Goal: Information Seeking & Learning: Check status

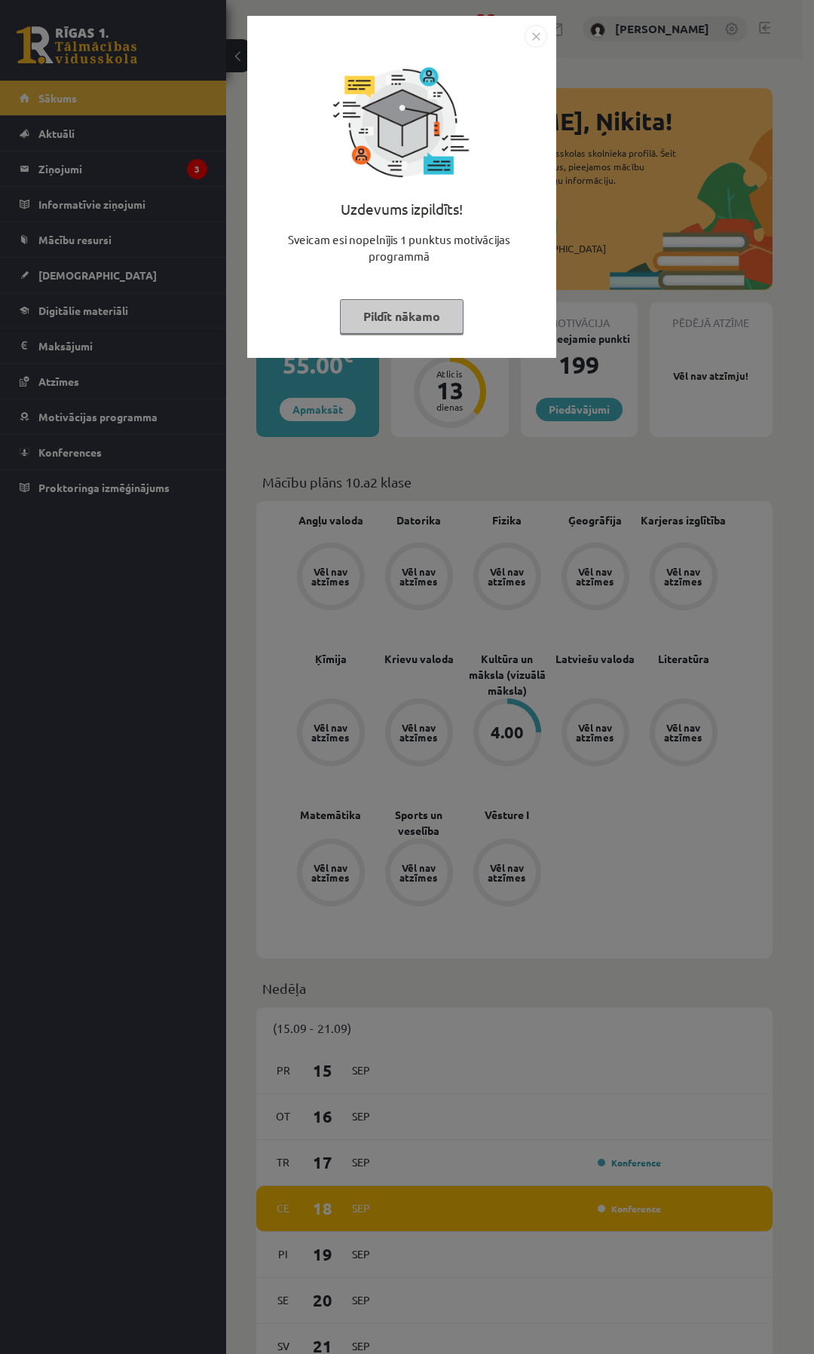
click at [391, 299] on button "Pildīt nākamo" at bounding box center [402, 316] width 124 height 35
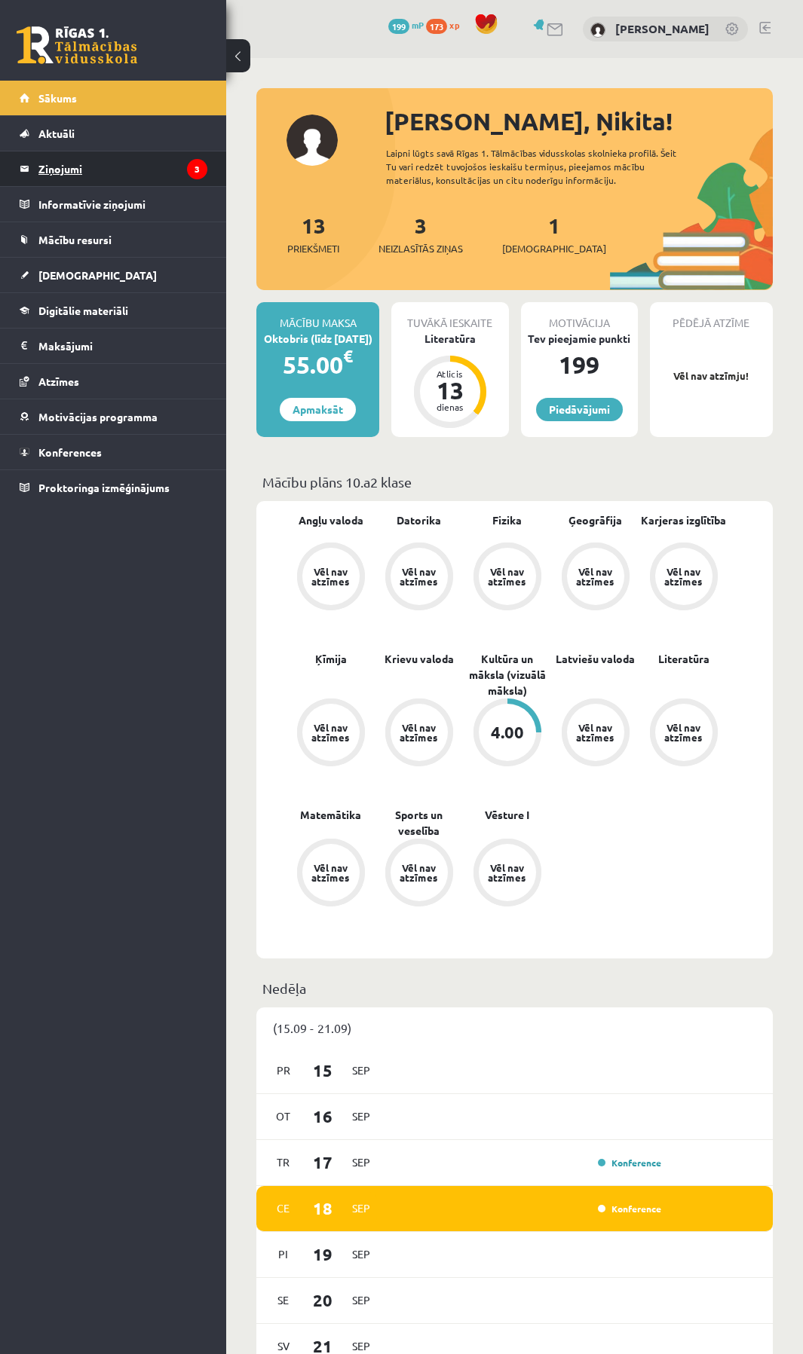
click at [60, 176] on legend "Ziņojumi 3" at bounding box center [122, 168] width 169 height 35
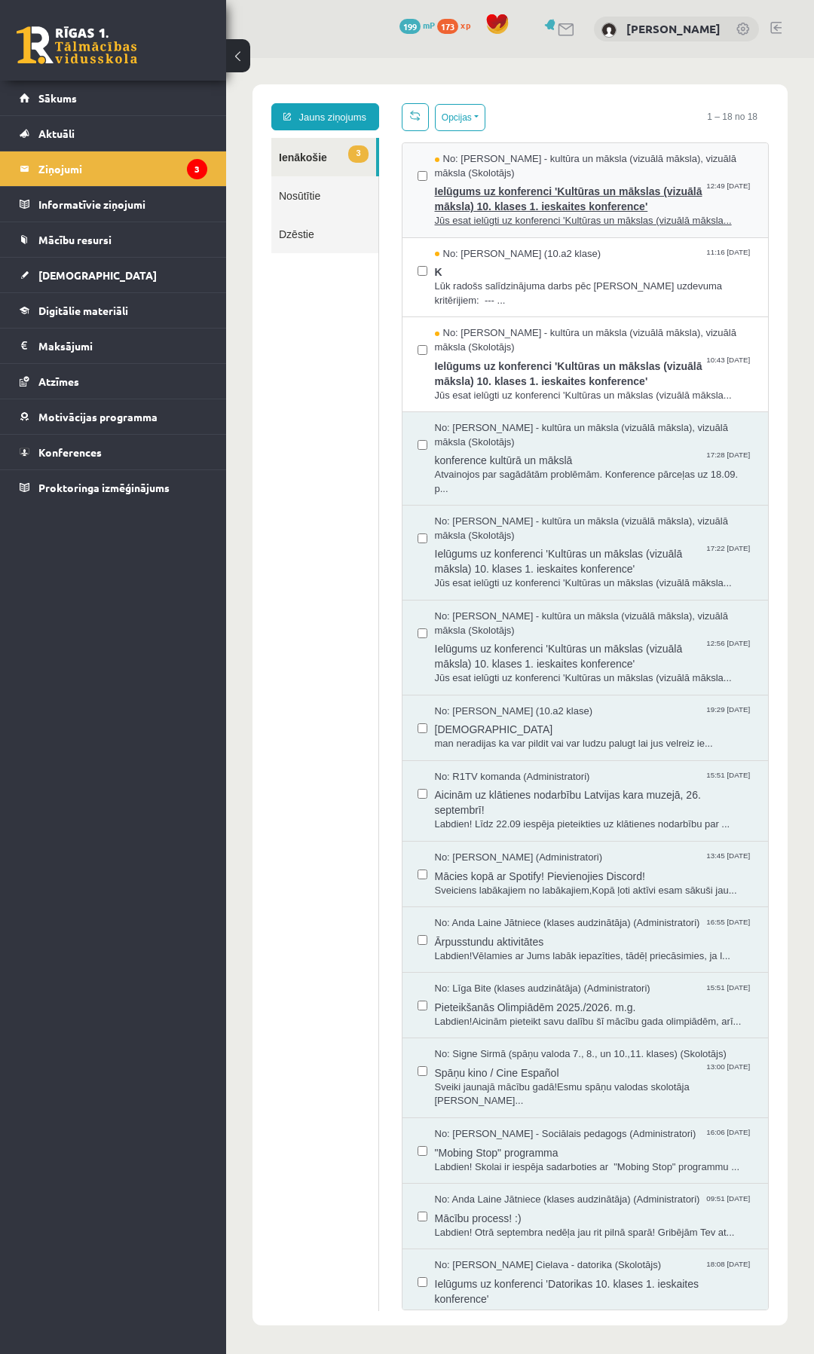
click at [518, 193] on span "Ielūgums uz konferenci 'Kultūras un mākslas (vizuālā māksla) 10. klases 1. iesk…" at bounding box center [594, 197] width 319 height 34
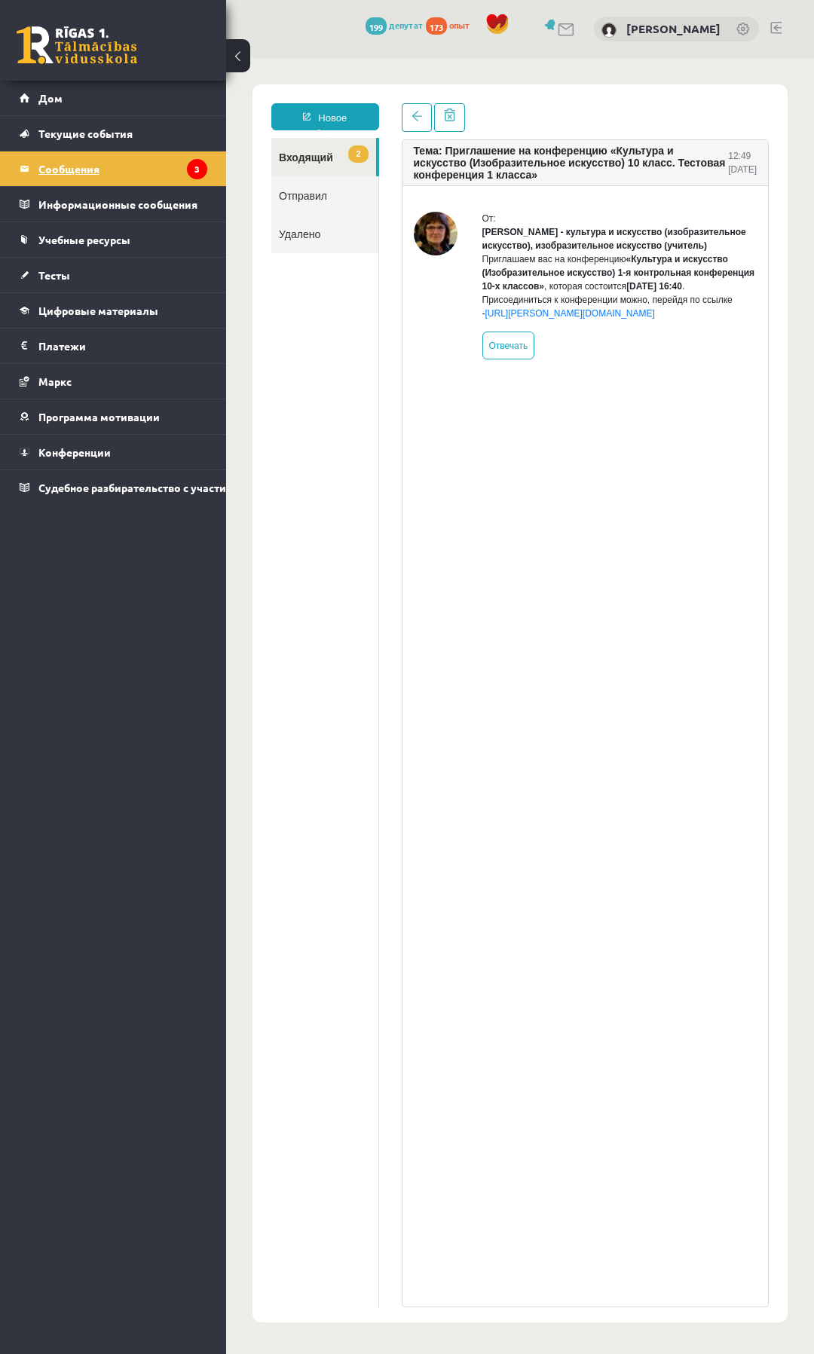
click at [139, 172] on legend "Сообщения 3" at bounding box center [122, 168] width 169 height 35
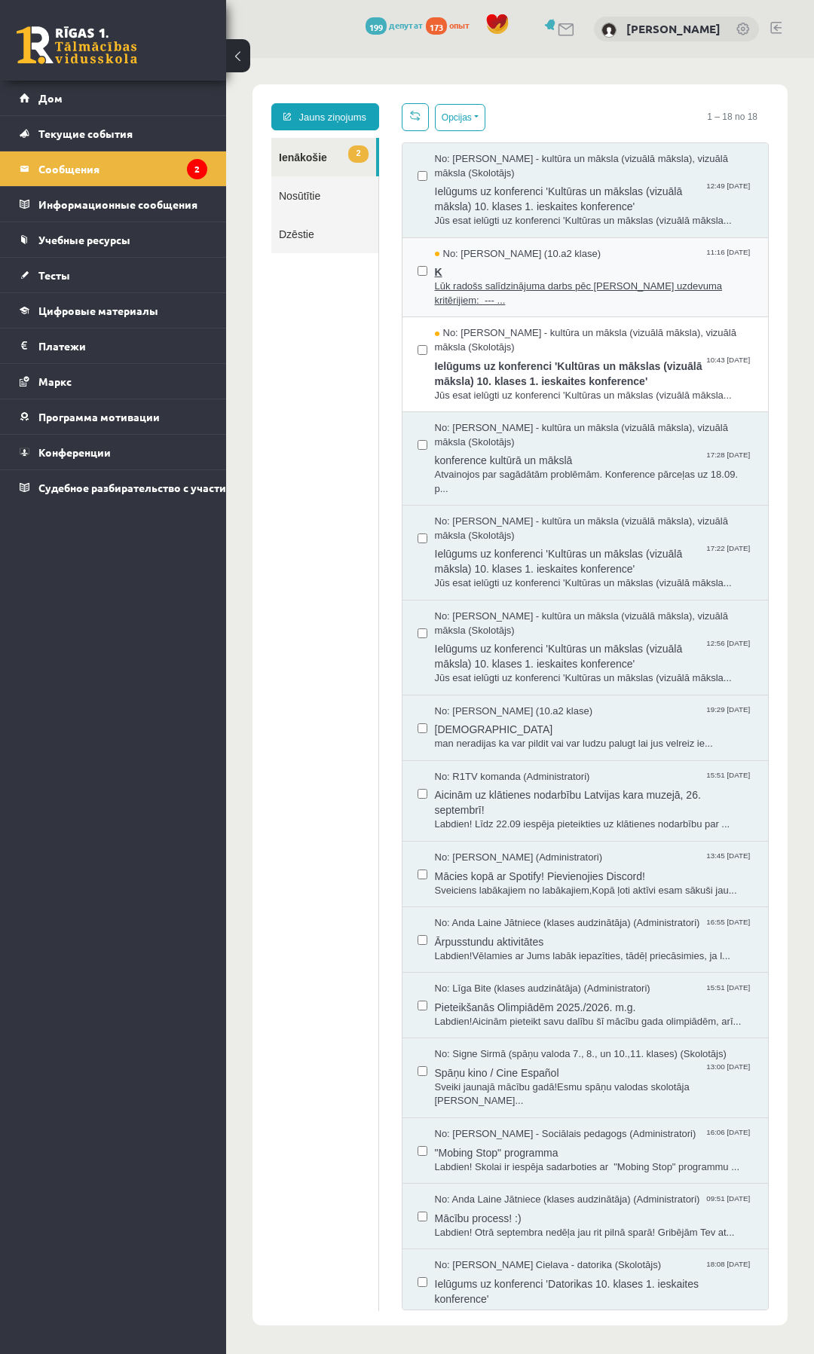
click at [478, 284] on span "Lūk radošs salīdzinājuma darbs pēc Tava uzdevuma kritērijiem: --- ..." at bounding box center [594, 294] width 319 height 28
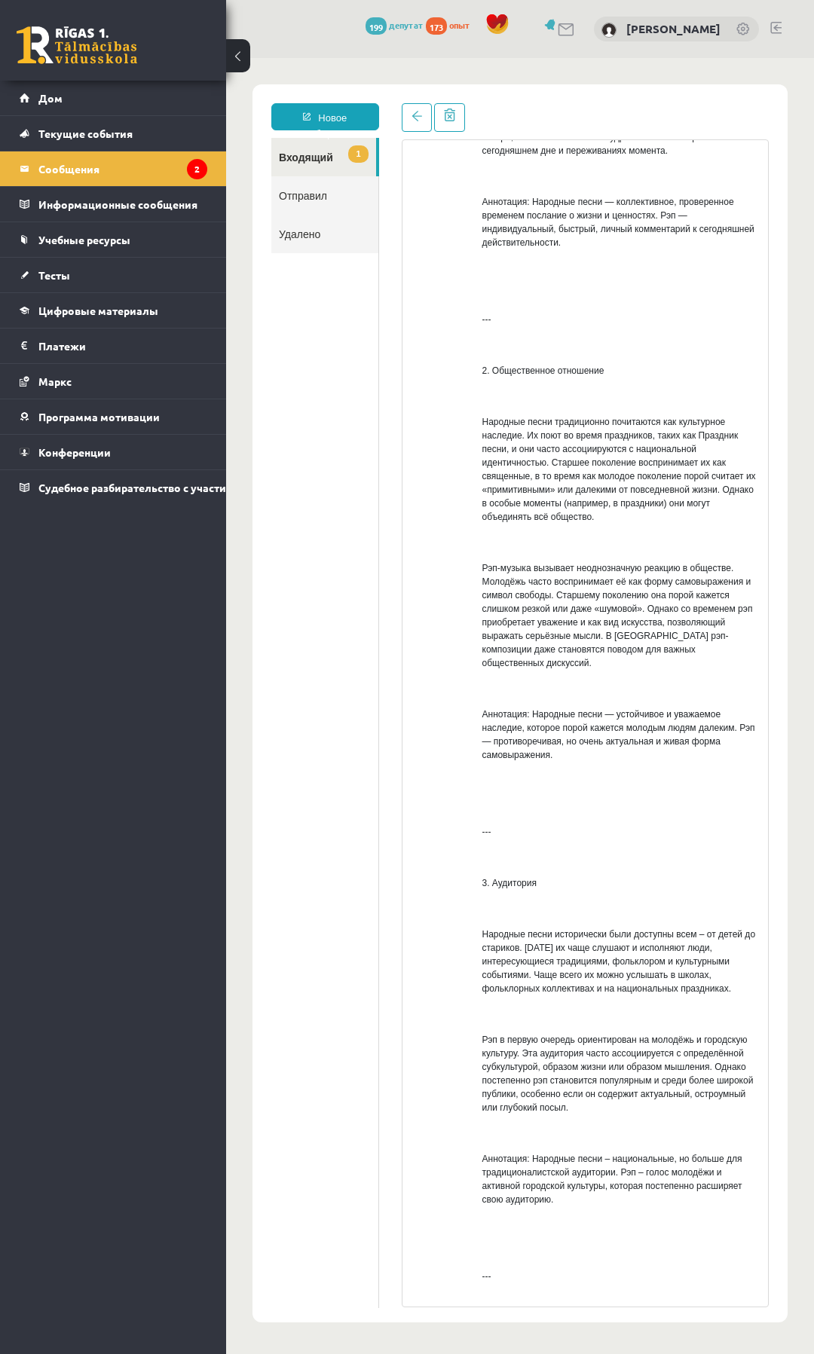
scroll to position [603, 0]
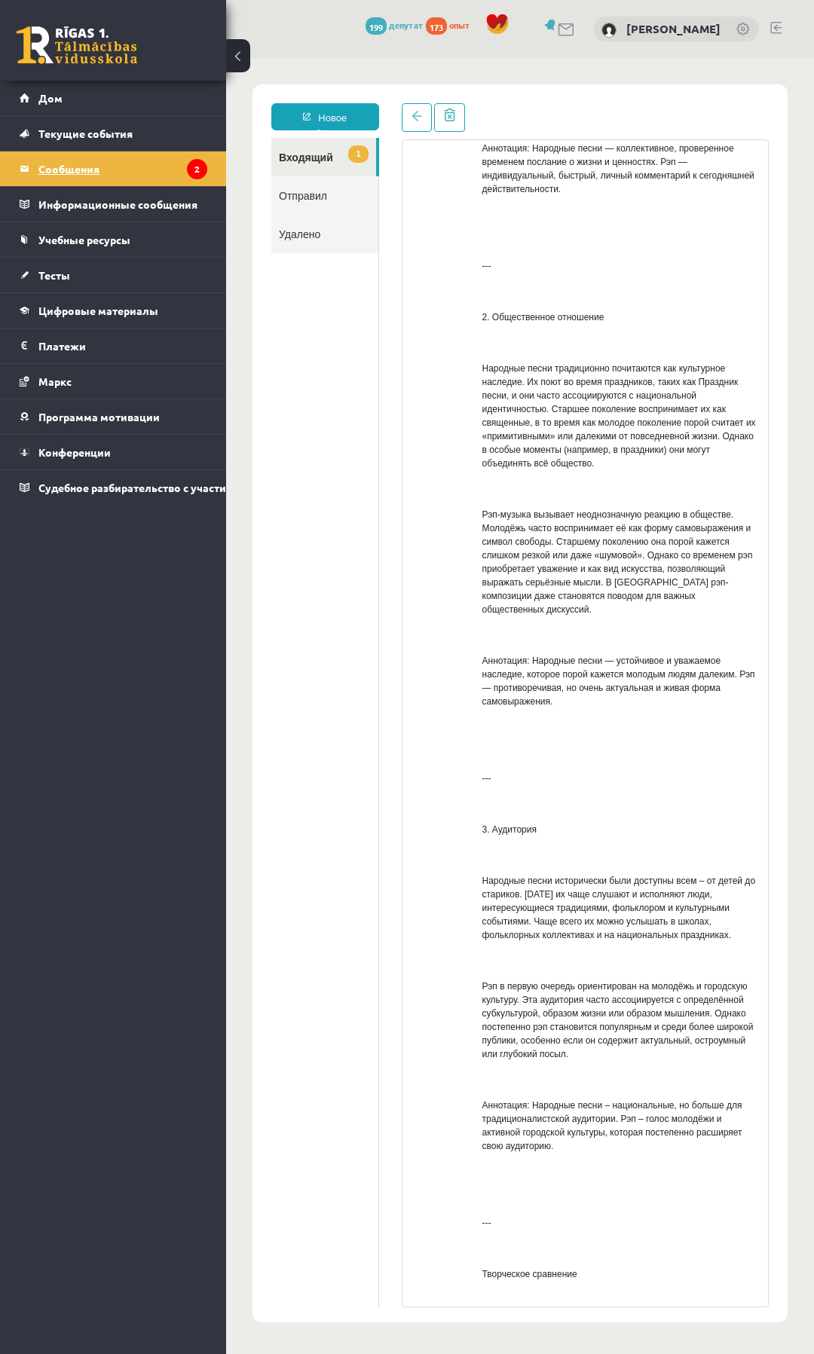
click at [80, 172] on font "Сообщения" at bounding box center [68, 169] width 61 height 14
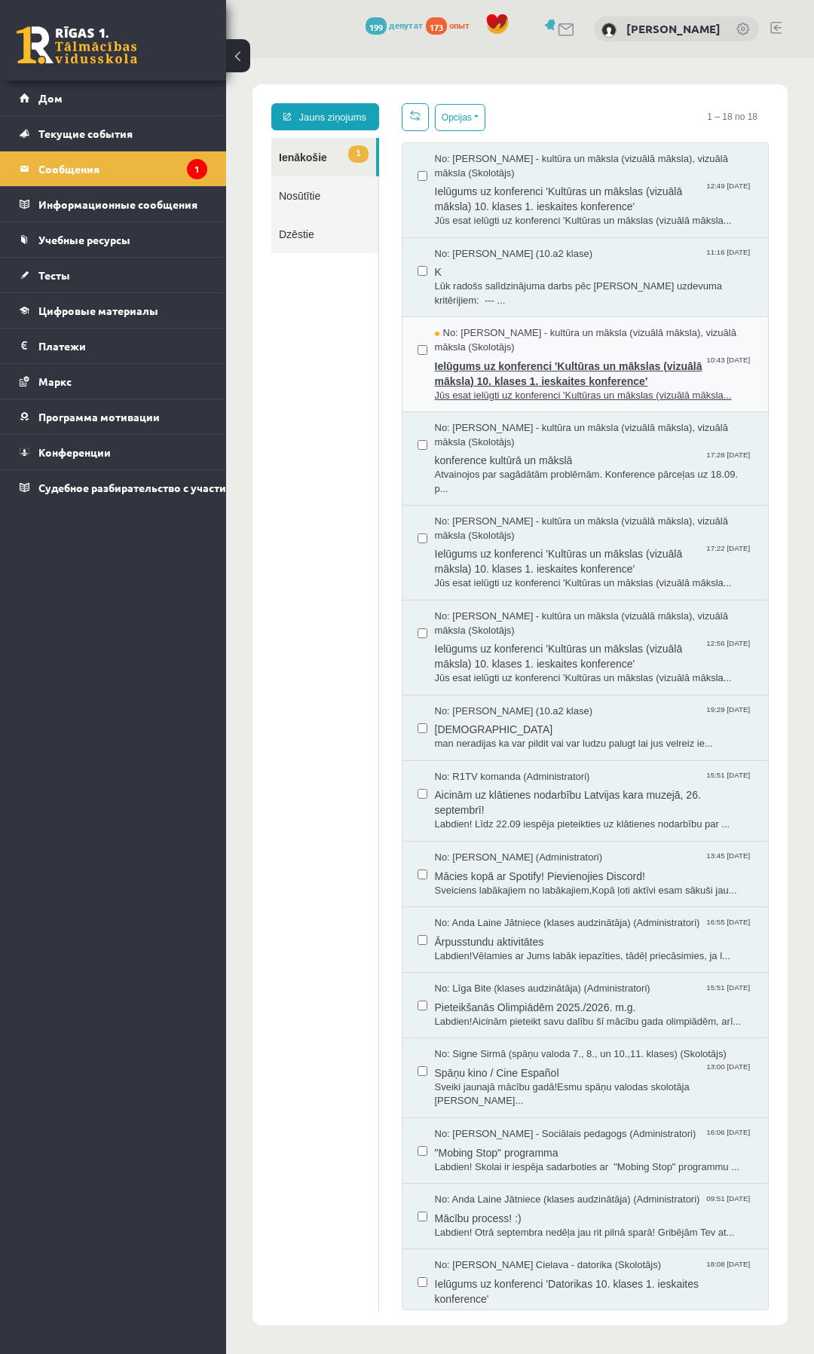
scroll to position [0, 0]
click at [455, 389] on span "Jūs esat ielūgti uz konferenci 'Kultūras un mākslas (vizuālā māksla..." at bounding box center [594, 396] width 319 height 14
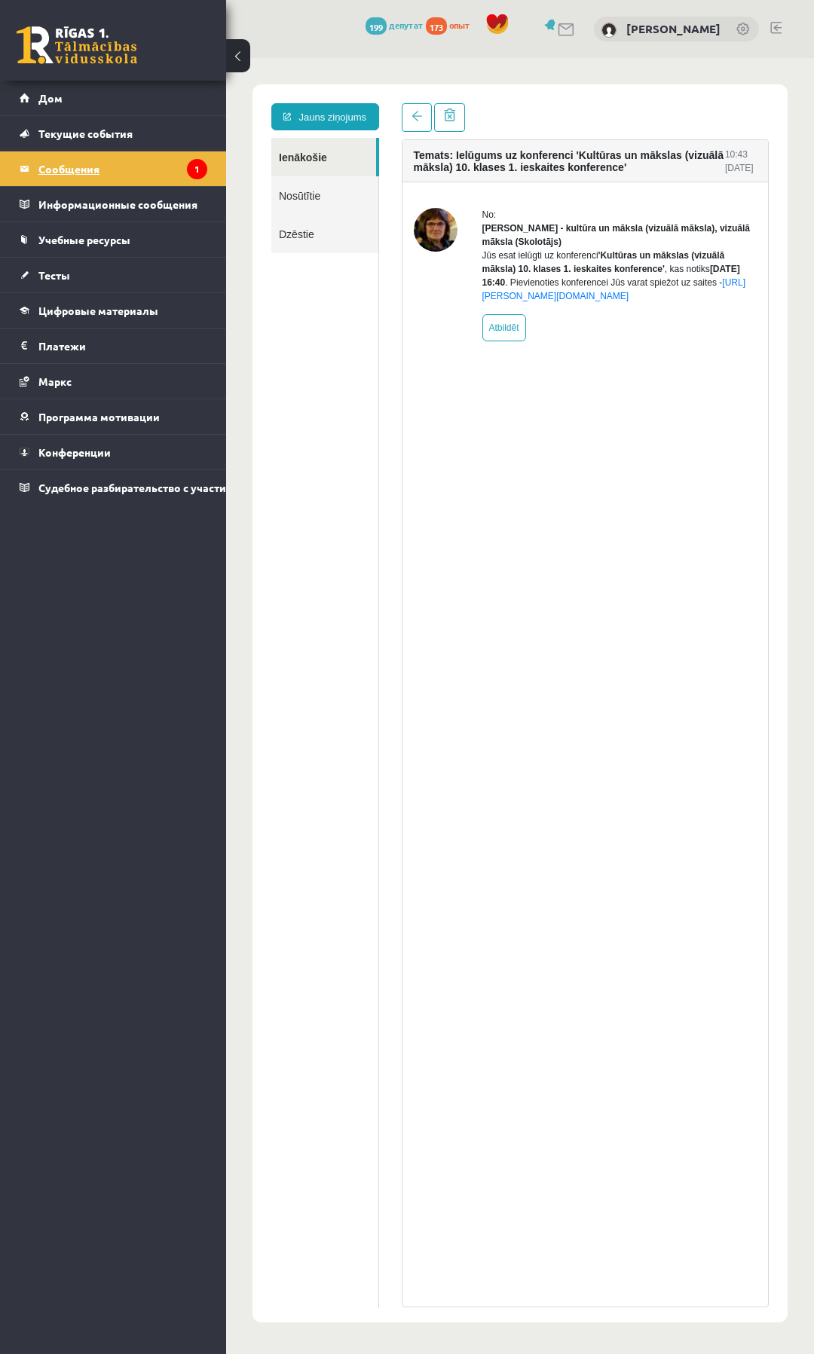
click at [48, 167] on font "Сообщения" at bounding box center [68, 169] width 61 height 14
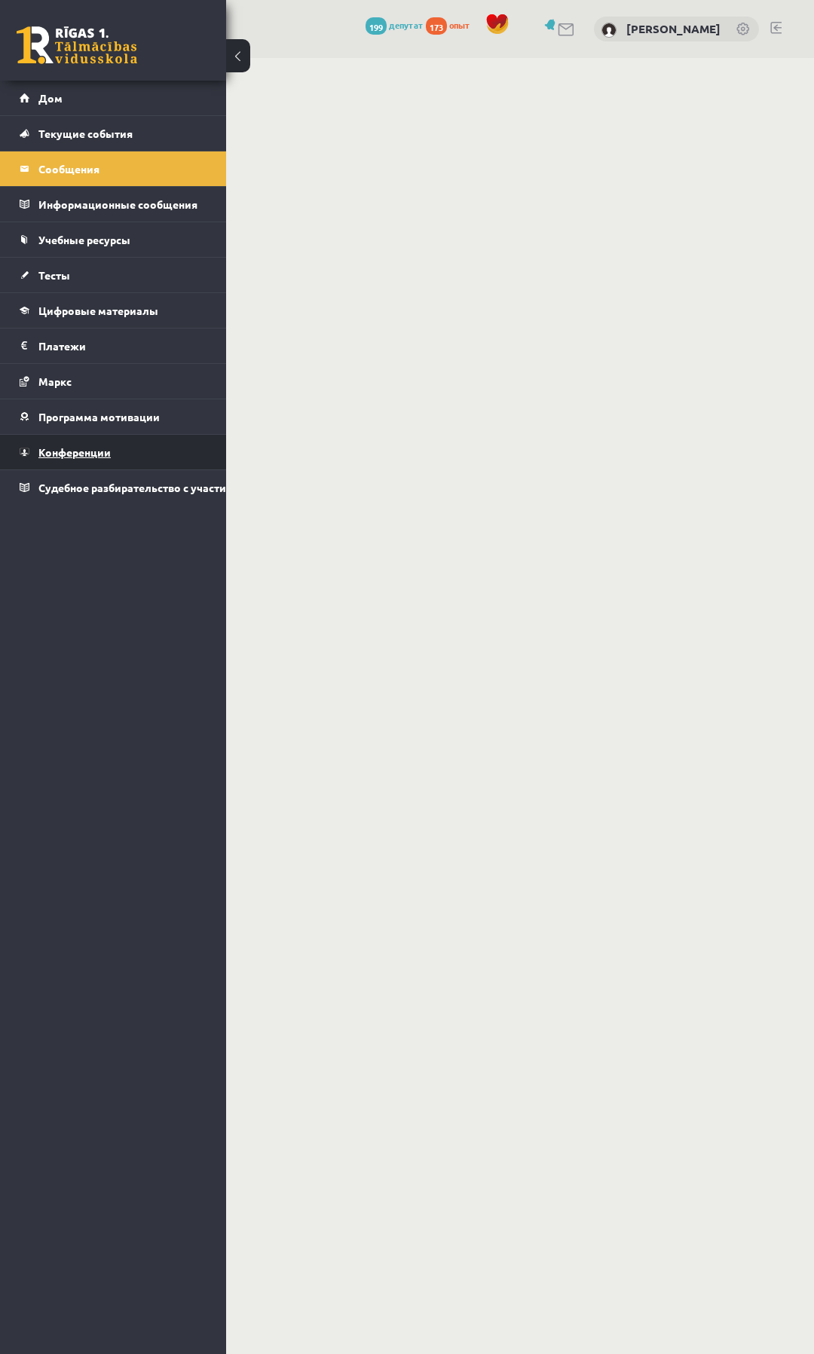
click at [57, 452] on font "Конференции" at bounding box center [74, 452] width 72 height 14
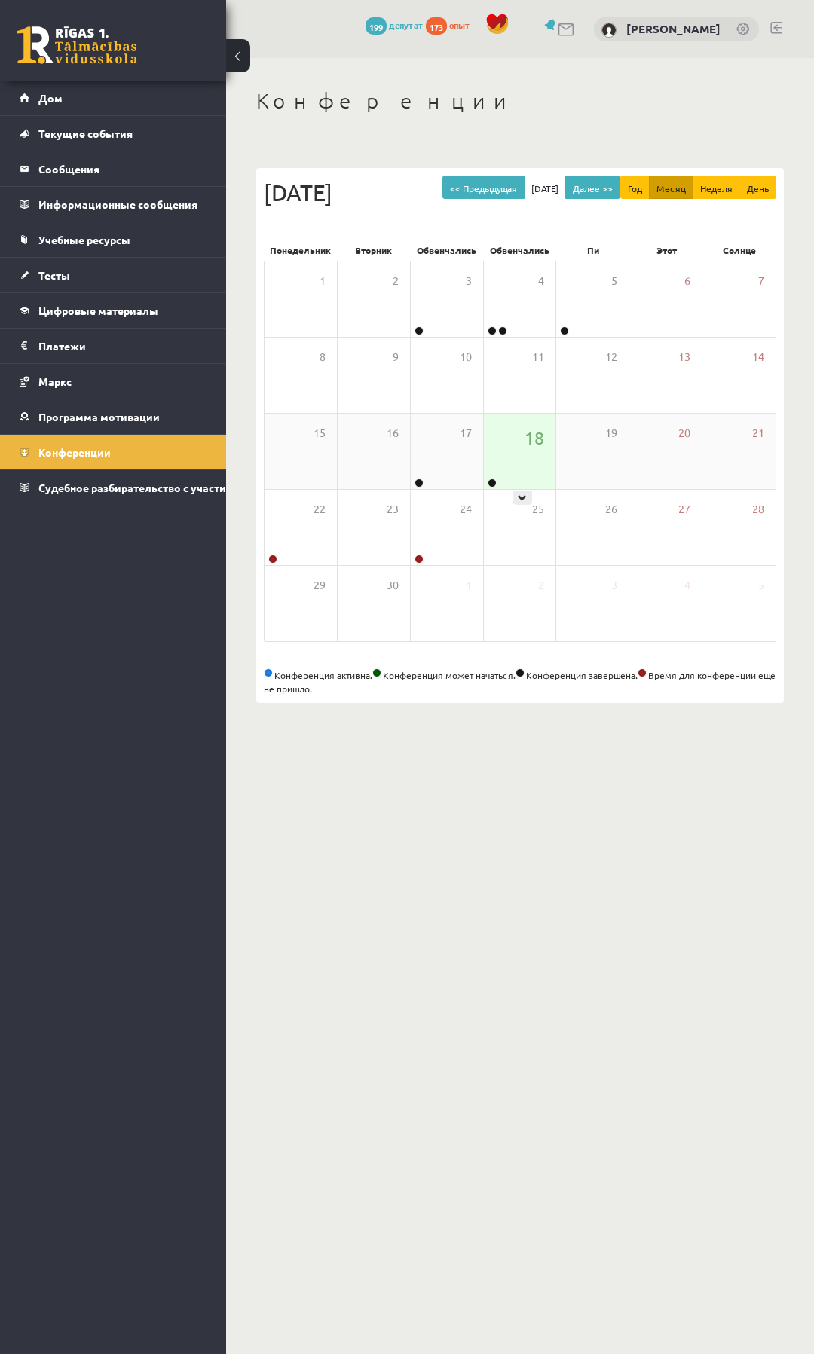
click at [505, 488] on div "18" at bounding box center [520, 451] width 72 height 75
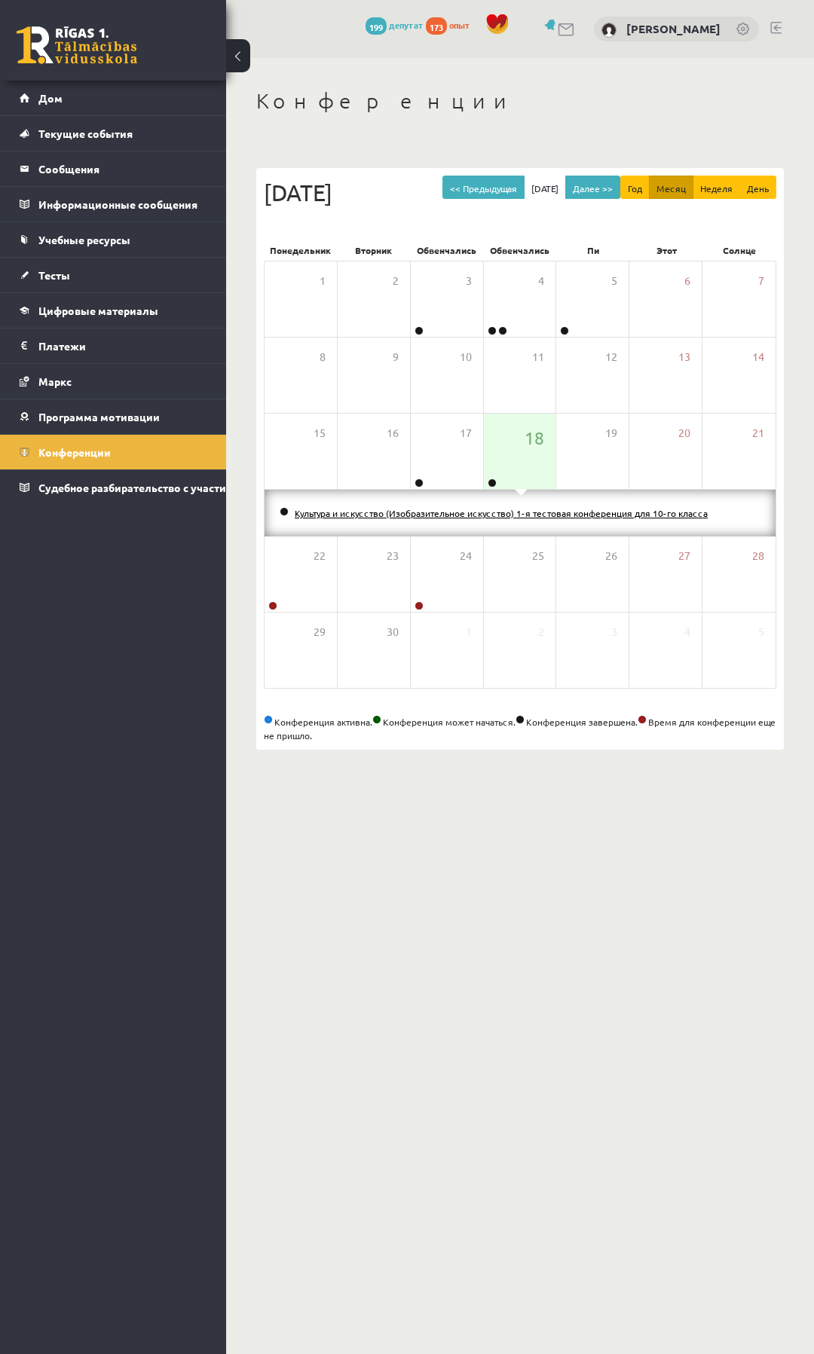
click at [408, 519] on font "Культура и искусство (Изобразительное искусство) 1-я тестовая конференция для 1…" at bounding box center [501, 513] width 413 height 12
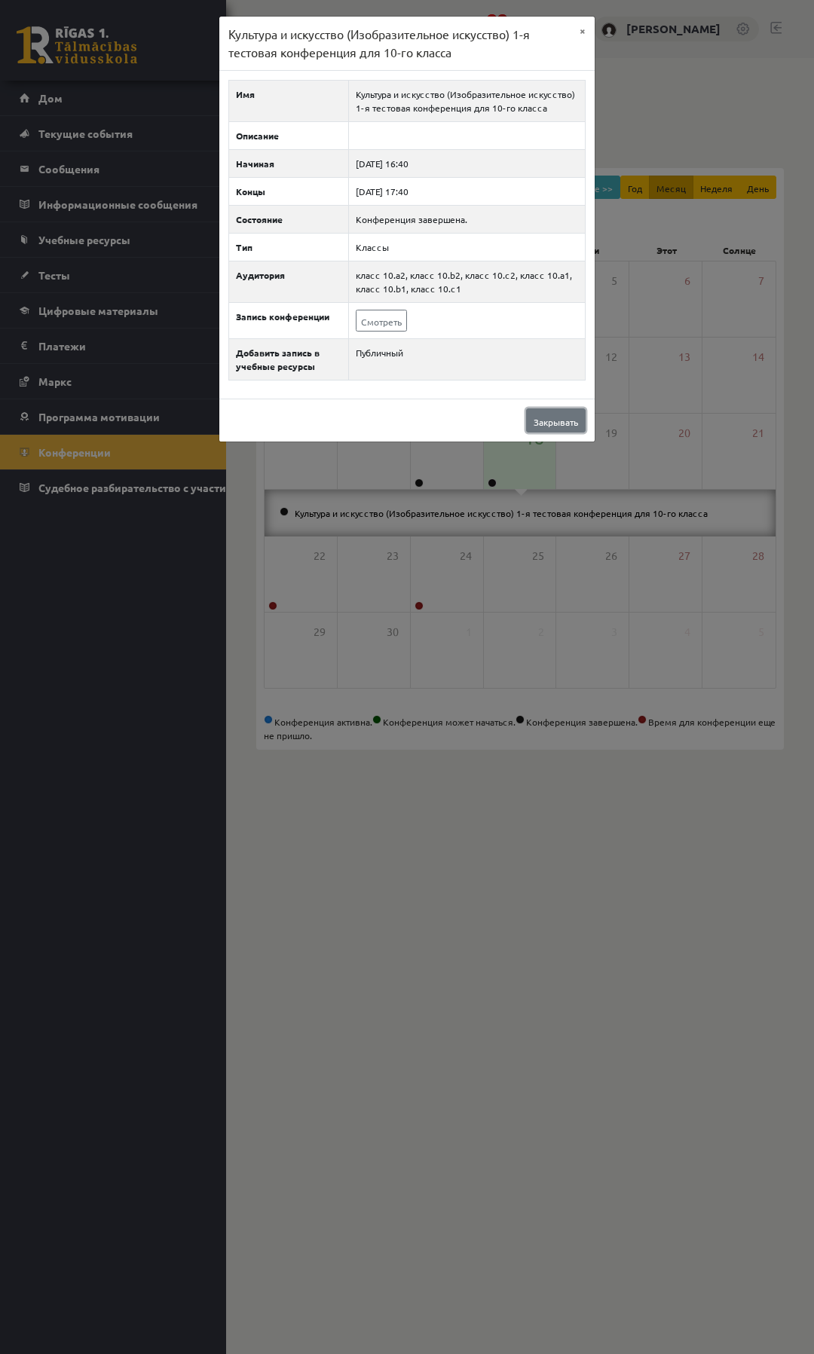
click at [549, 428] on link "Закрывать" at bounding box center [556, 420] width 60 height 24
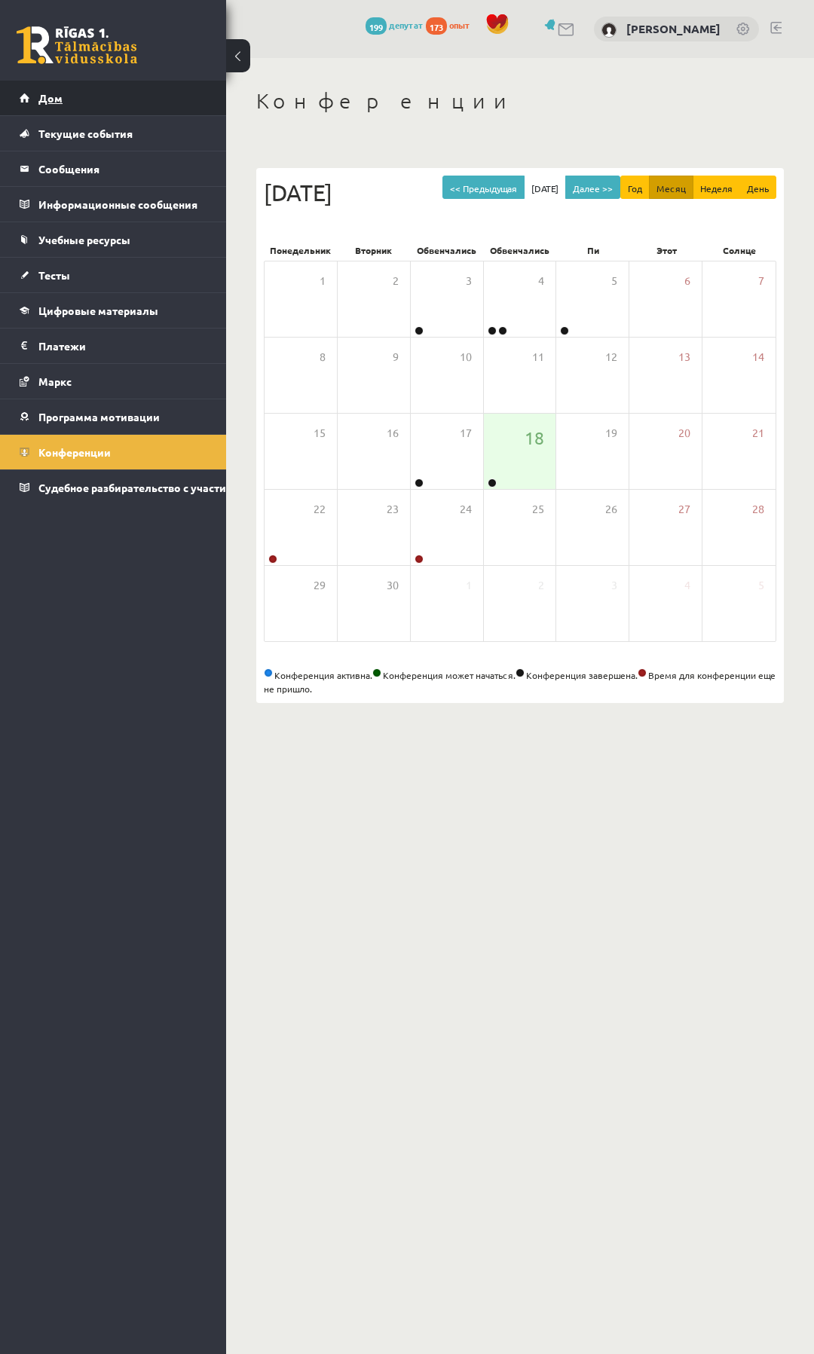
click at [50, 102] on font "Дом" at bounding box center [50, 98] width 24 height 14
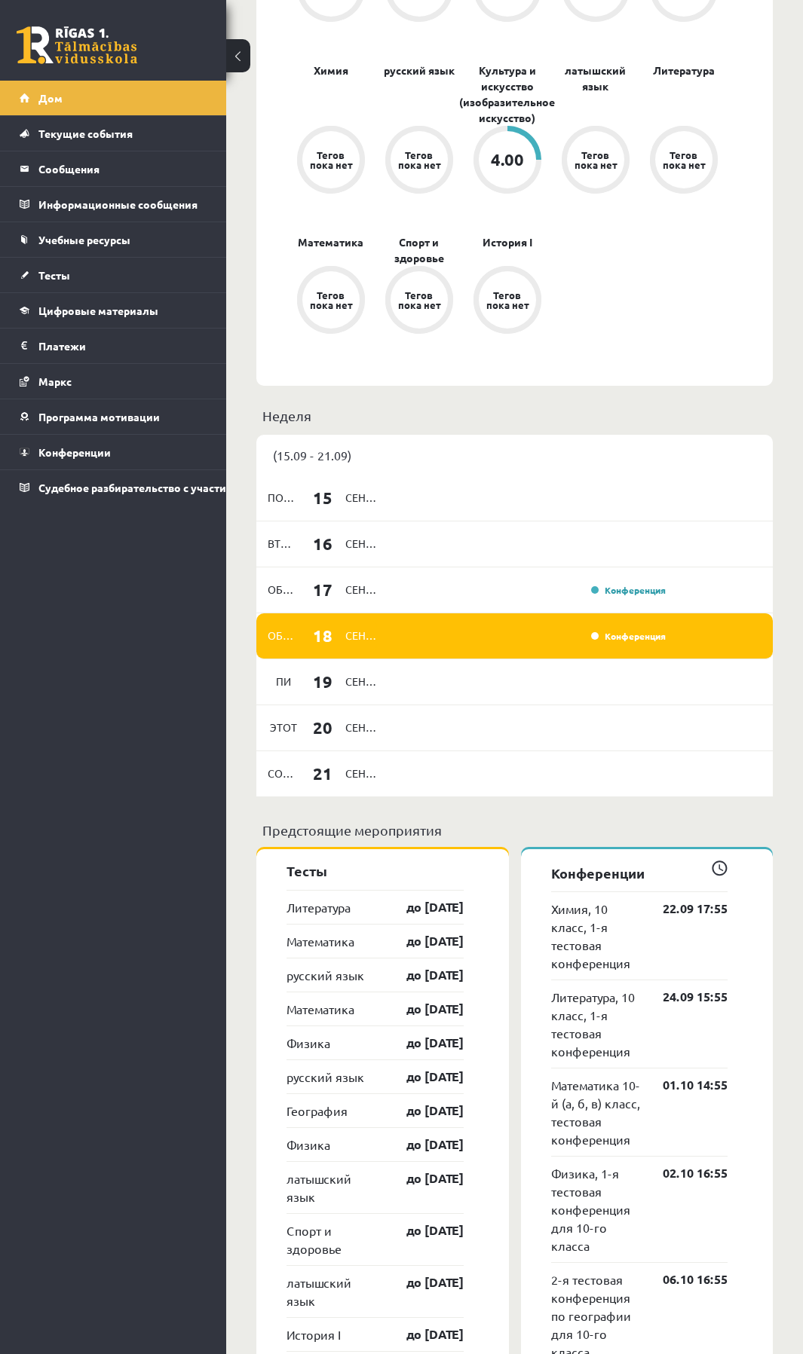
scroll to position [377, 0]
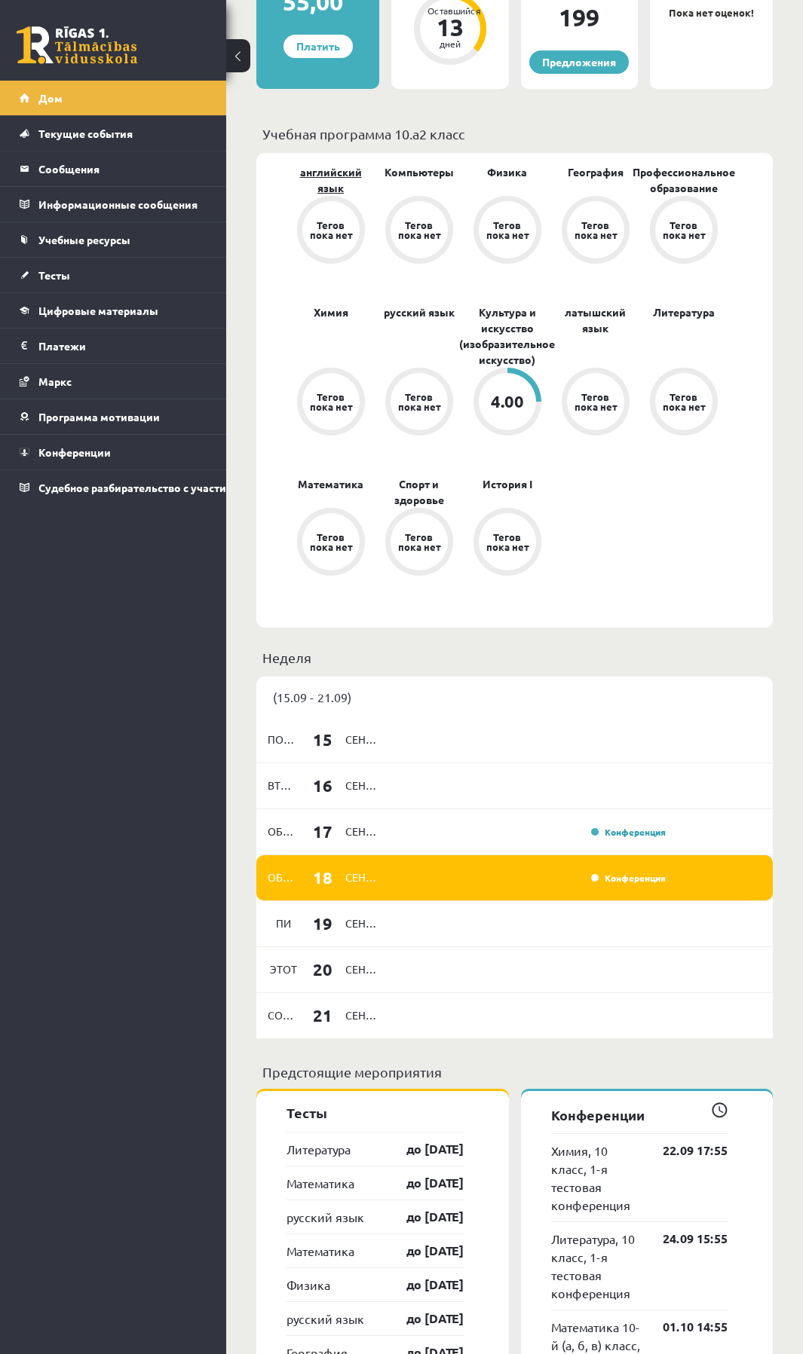
click at [315, 181] on link "английский язык" at bounding box center [330, 180] width 88 height 32
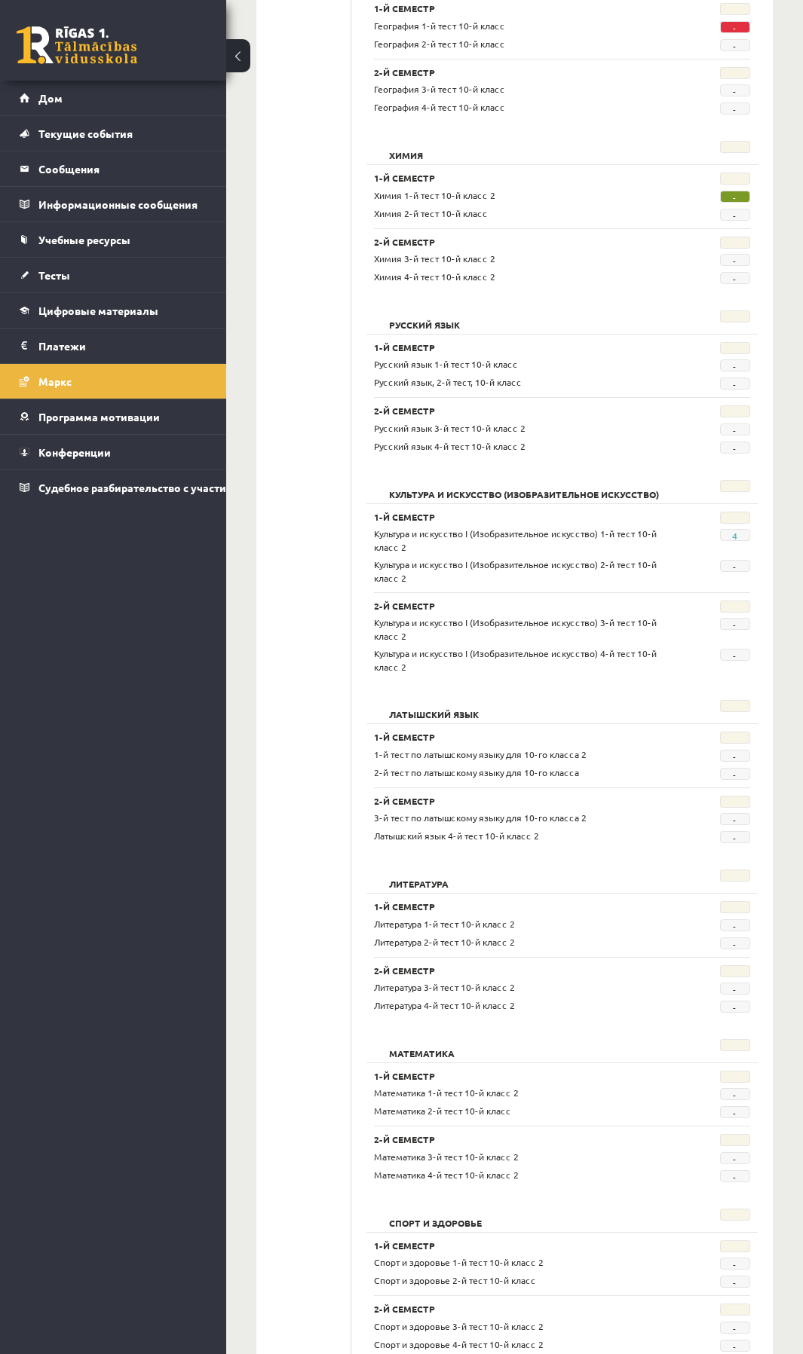
scroll to position [1019, 0]
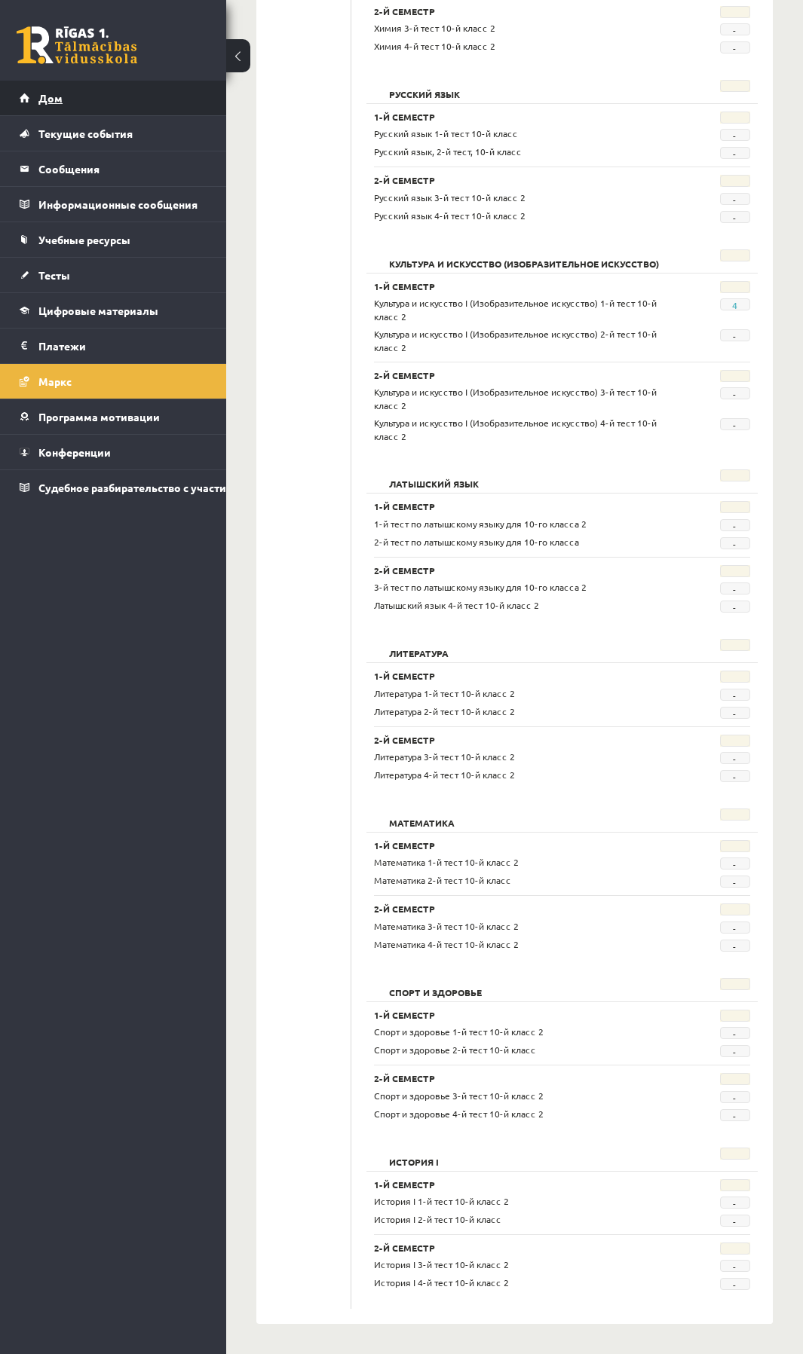
click at [52, 95] on font "Дом" at bounding box center [50, 98] width 24 height 14
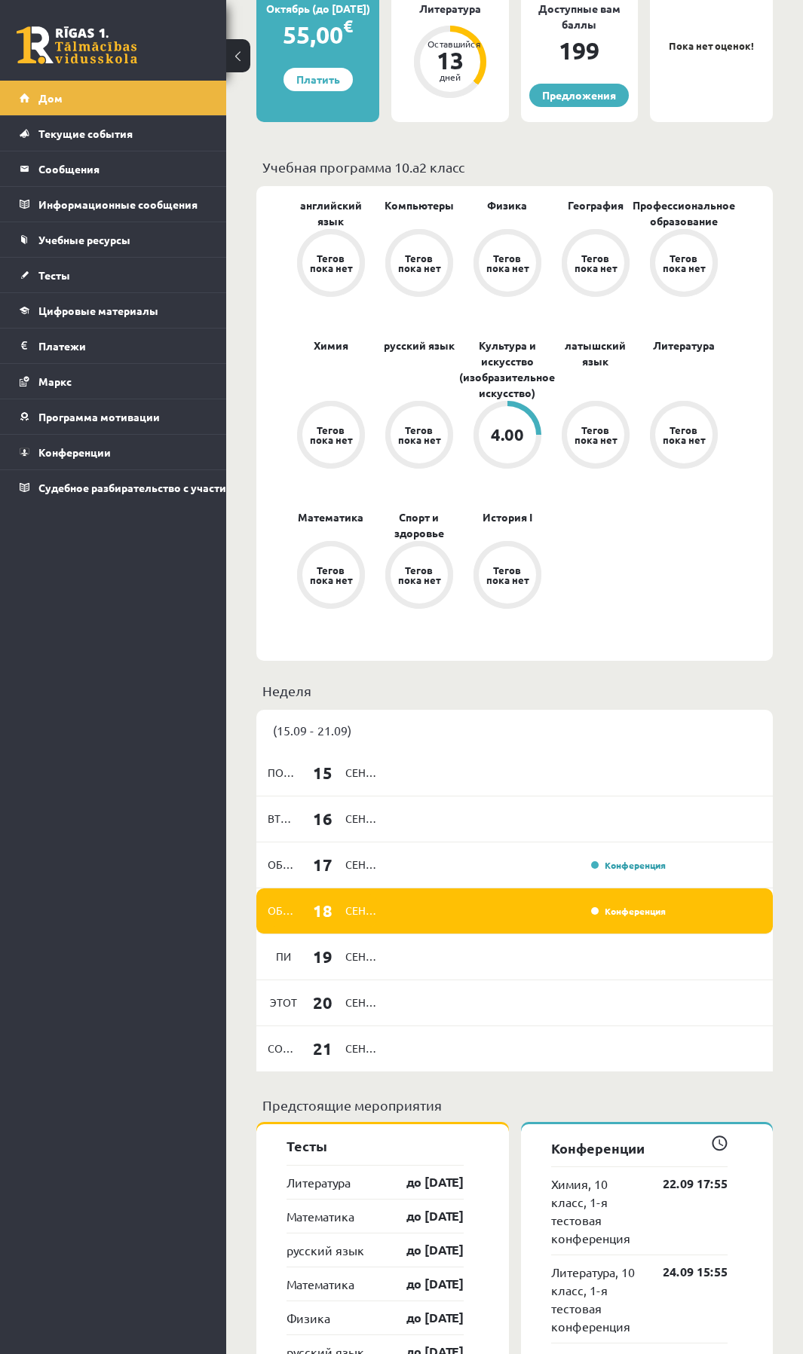
scroll to position [678, 0]
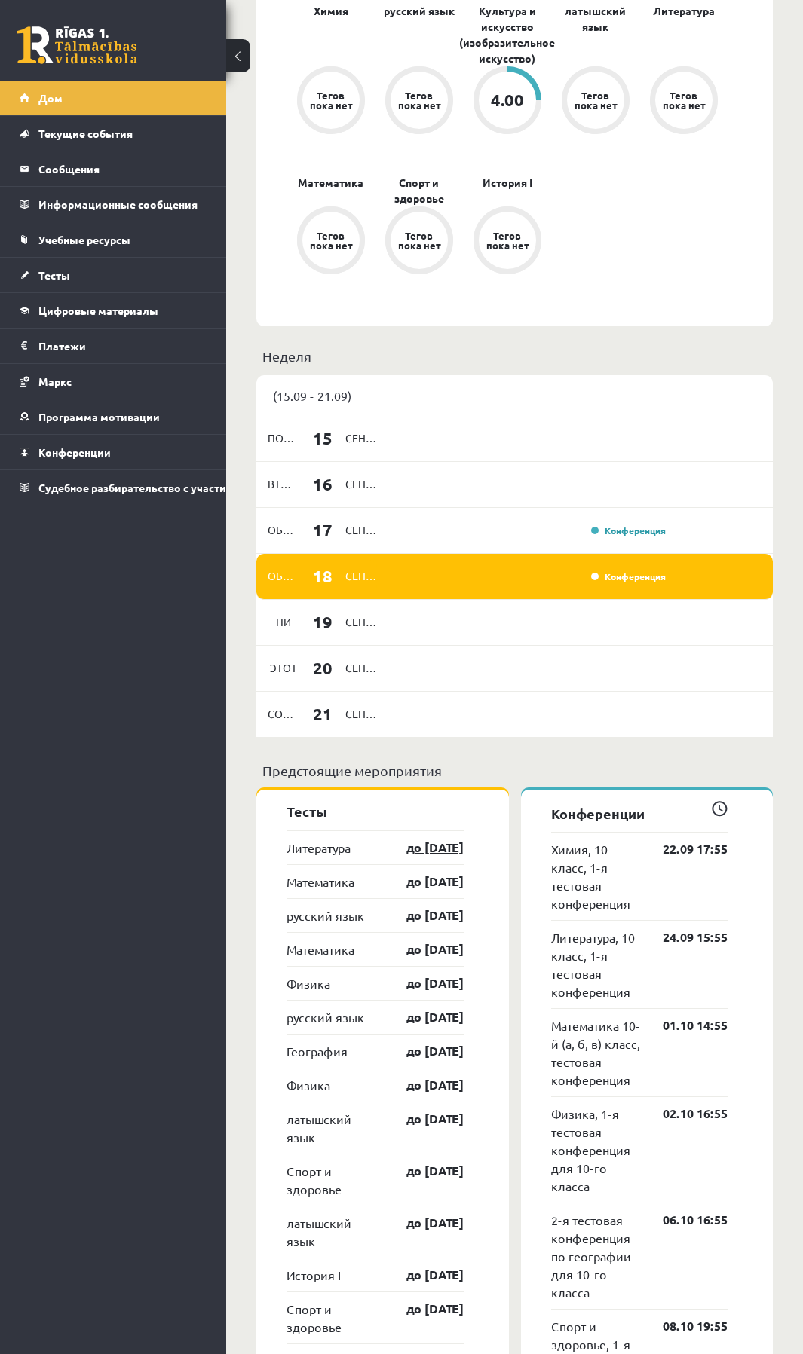
click at [411, 843] on font "до 30.09.25" at bounding box center [434, 848] width 57 height 16
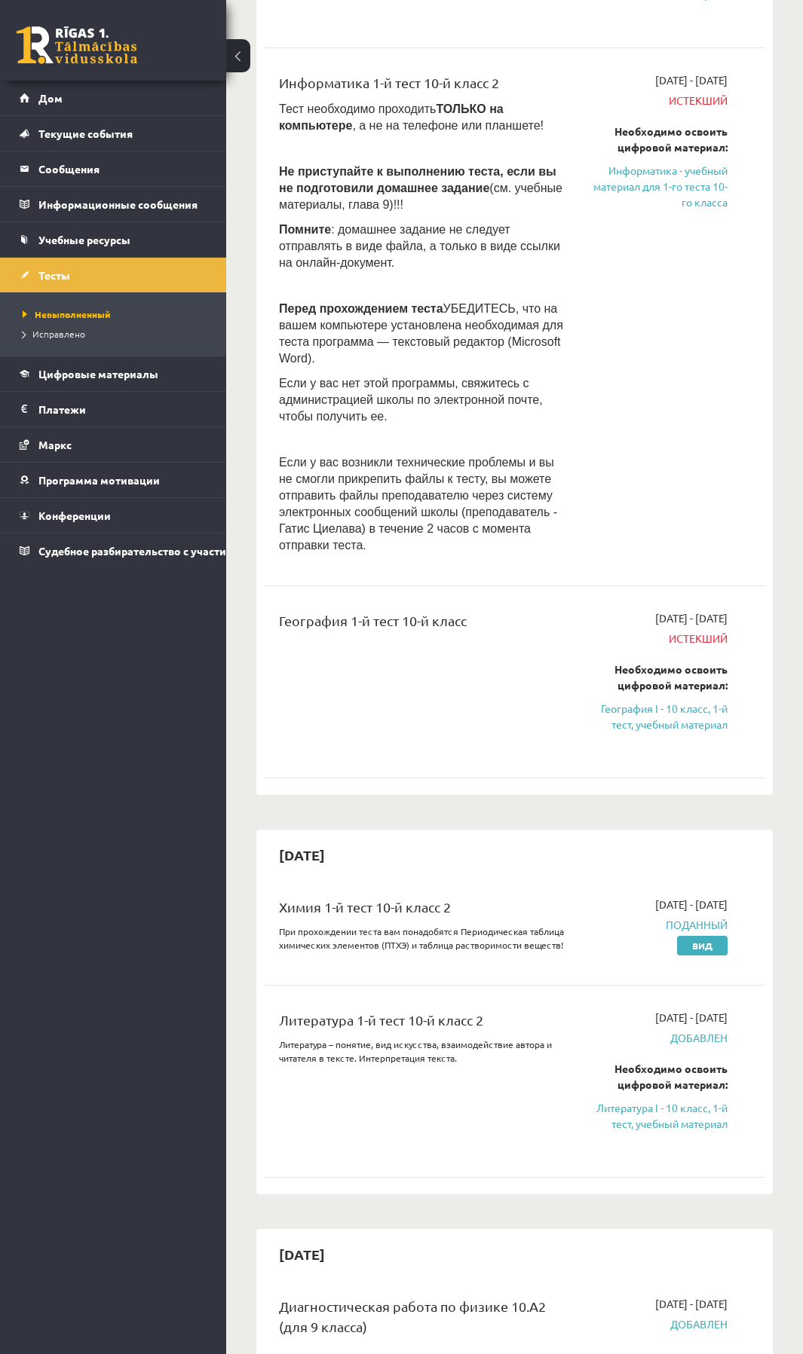
scroll to position [377, 0]
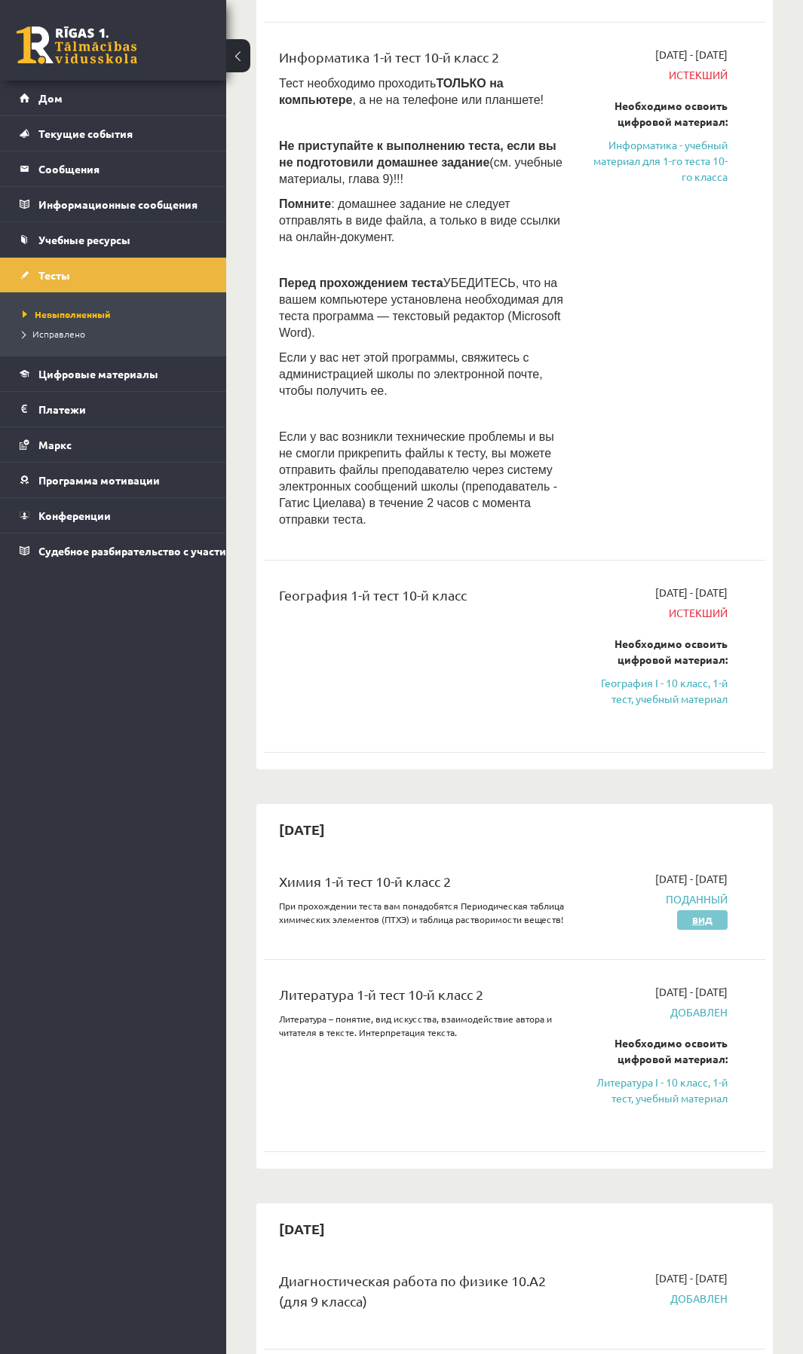
click at [694, 914] on font "Вид" at bounding box center [702, 920] width 20 height 12
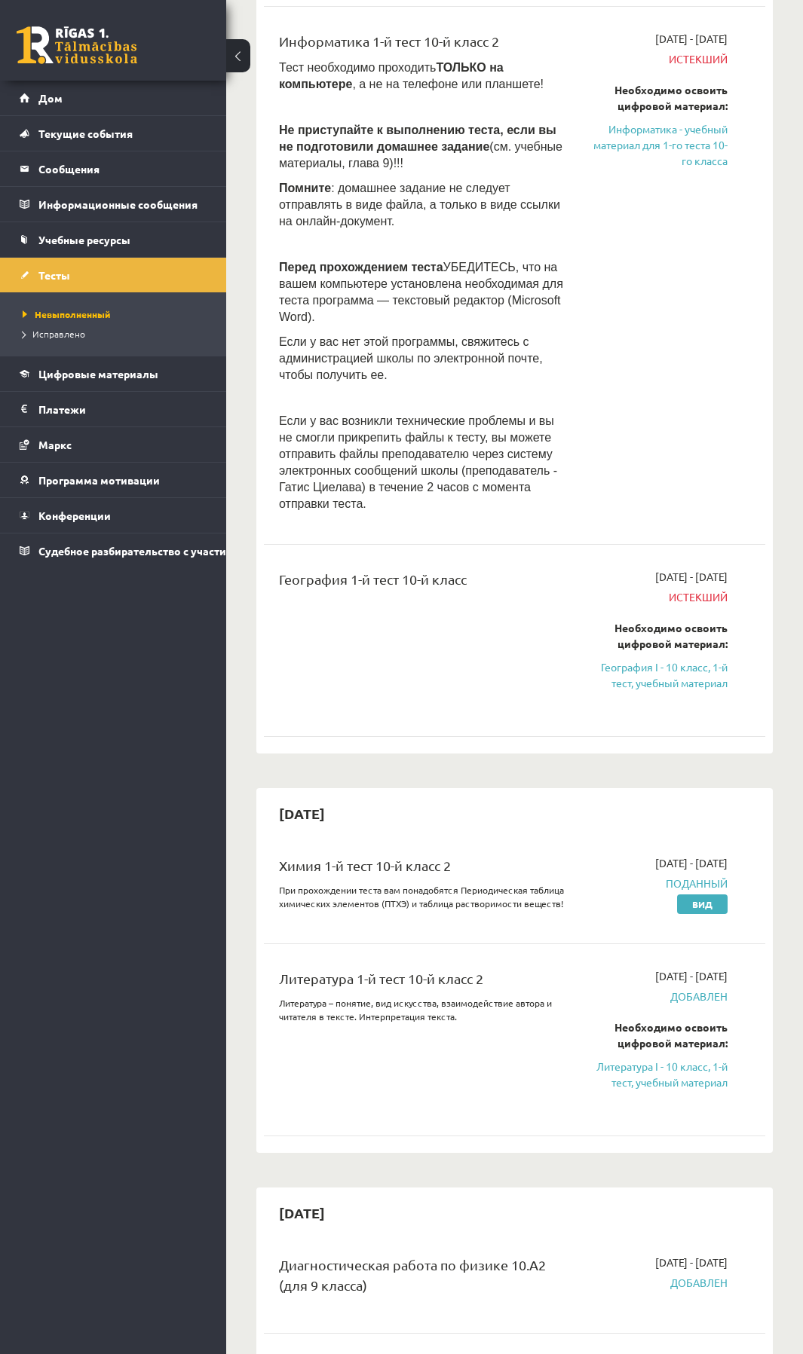
scroll to position [1577, 0]
